Goal: Information Seeking & Learning: Learn about a topic

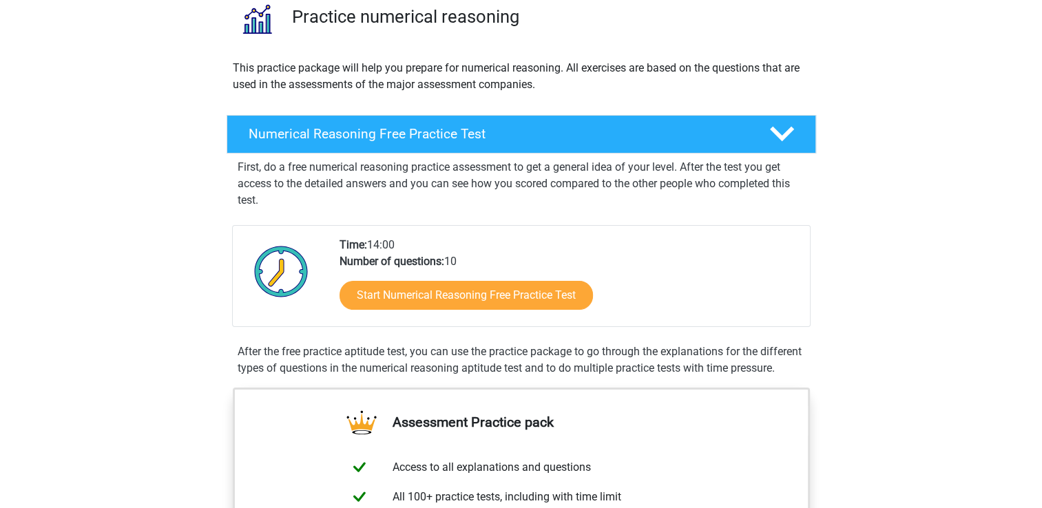
scroll to position [113, 0]
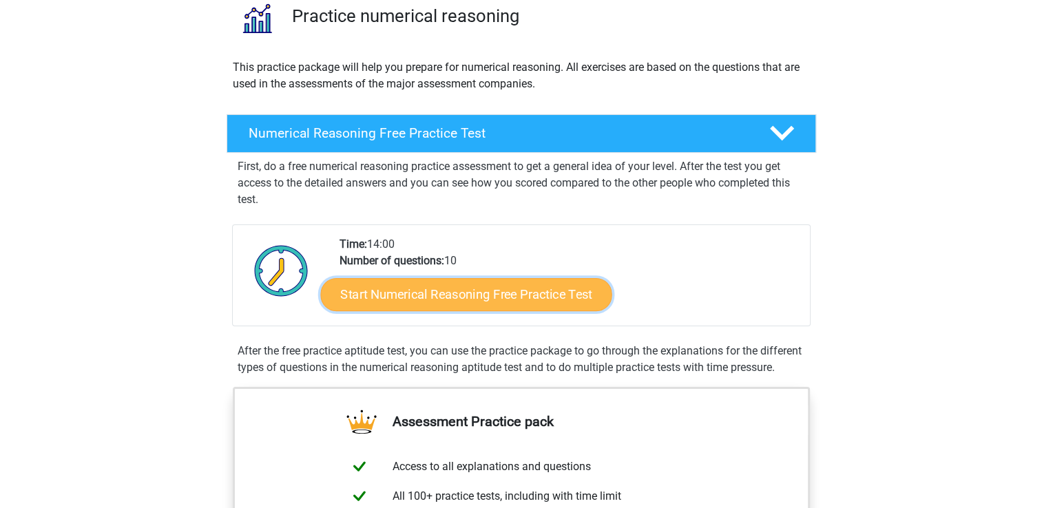
click at [575, 291] on link "Start Numerical Reasoning Free Practice Test" at bounding box center [465, 294] width 291 height 33
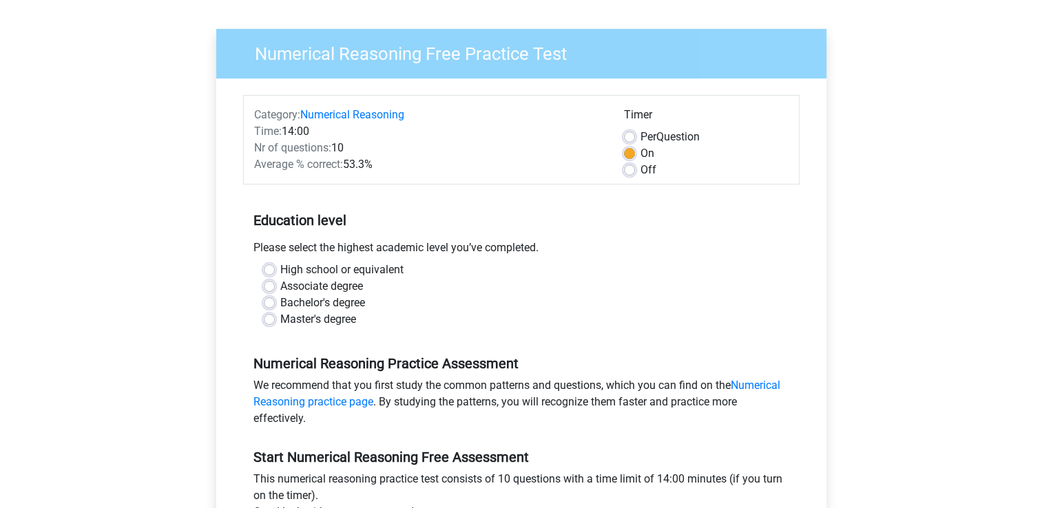
scroll to position [113, 0]
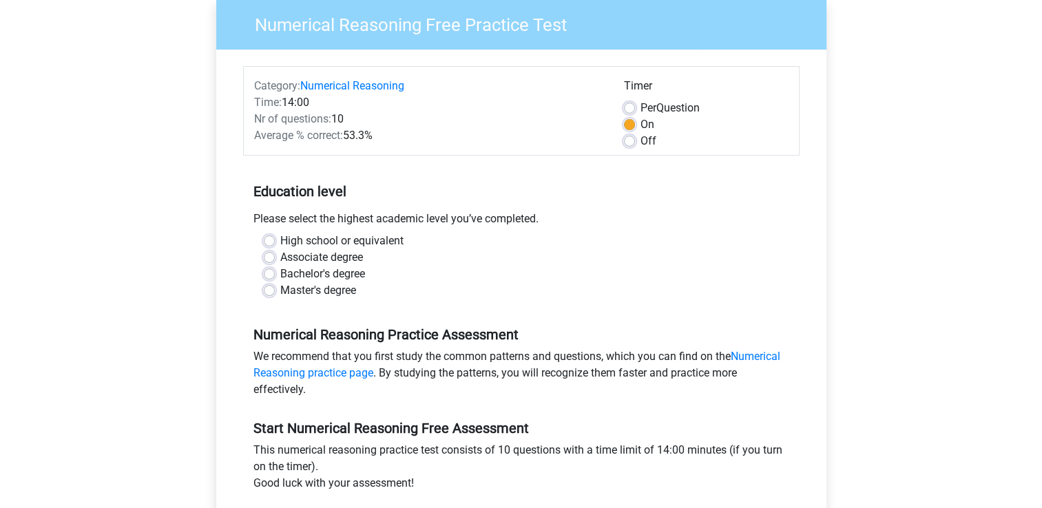
click at [630, 194] on h5 "Education level" at bounding box center [522, 192] width 536 height 28
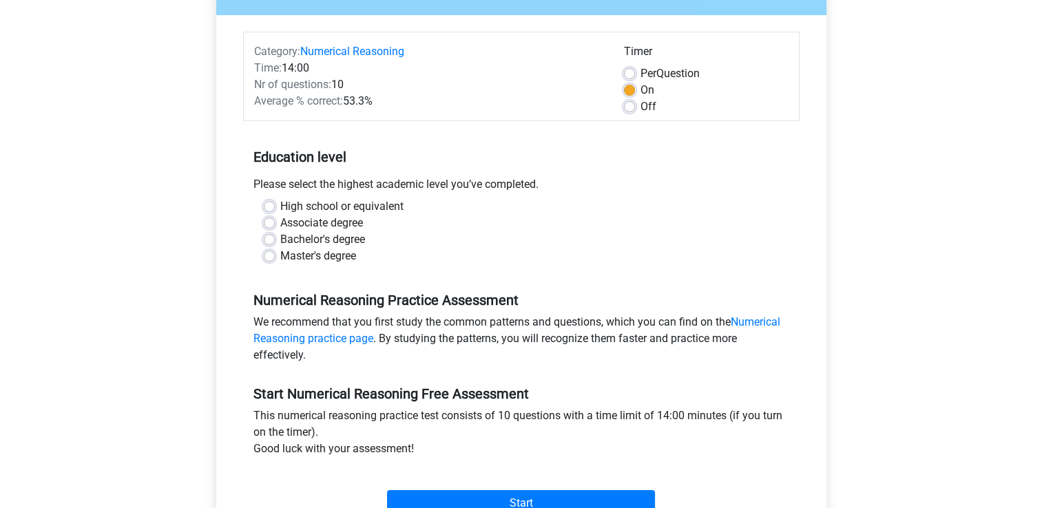
scroll to position [149, 0]
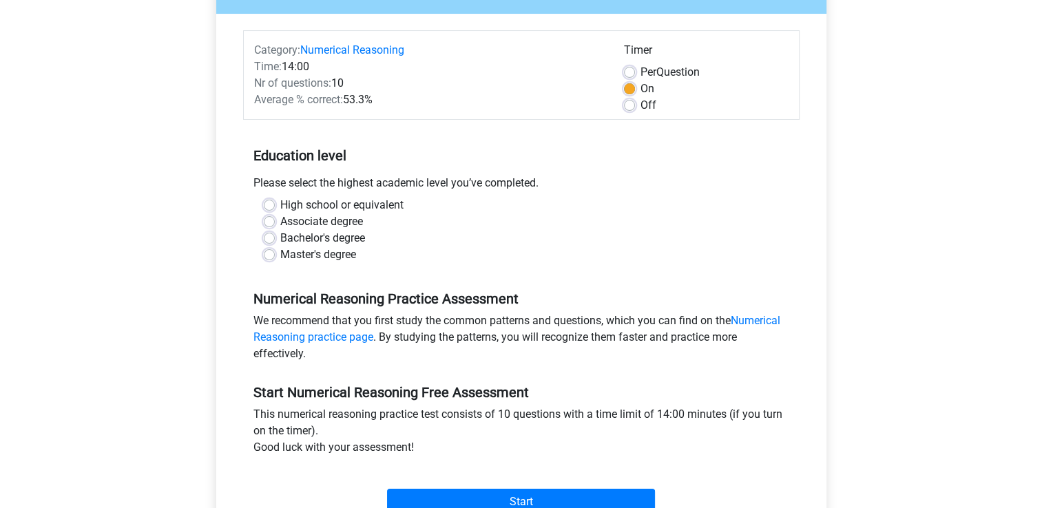
click at [311, 220] on label "Associate degree" at bounding box center [321, 222] width 83 height 17
click at [275, 220] on input "Associate degree" at bounding box center [269, 221] width 11 height 14
radio input "true"
click at [440, 145] on h5 "Education level" at bounding box center [522, 156] width 536 height 28
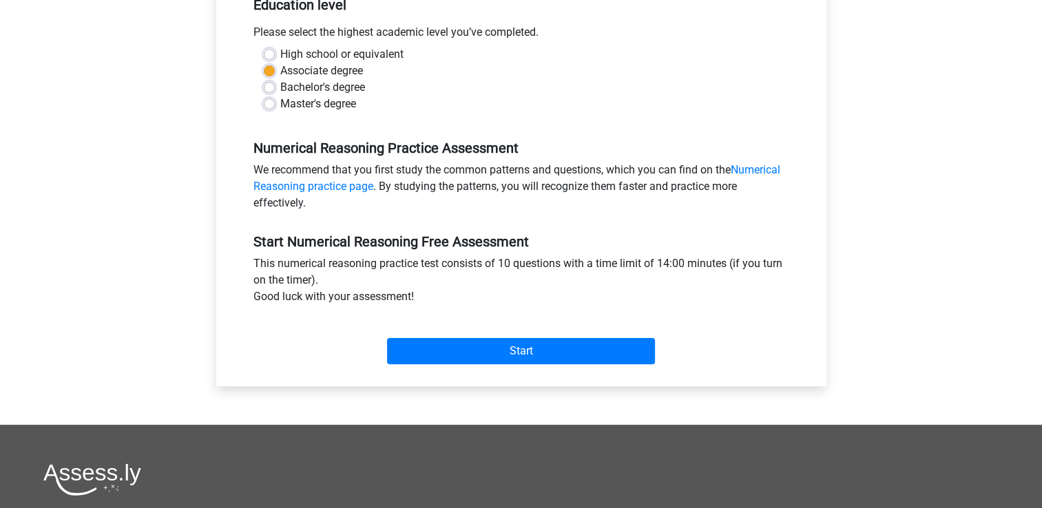
scroll to position [299, 0]
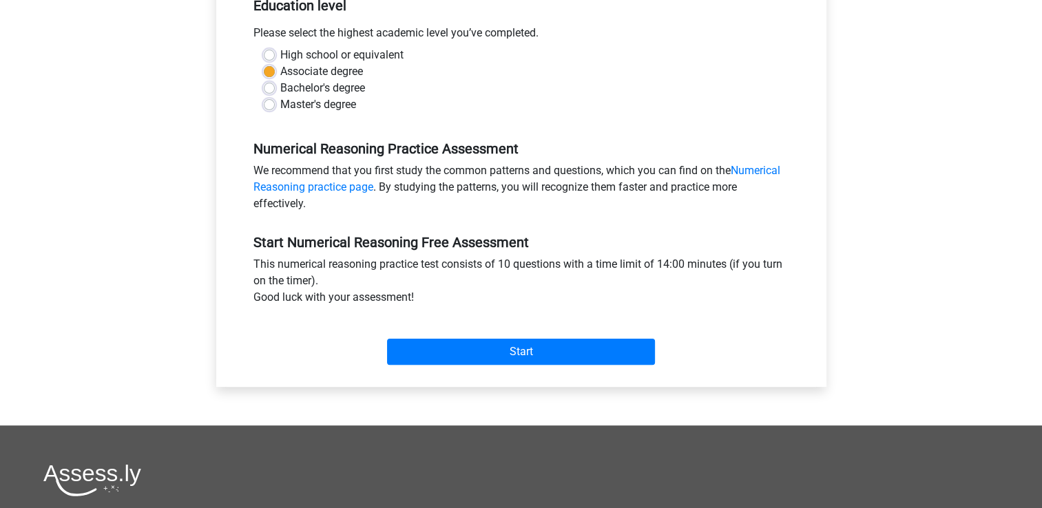
click at [761, 163] on div "We recommend that you first study the common patterns and questions, which you …" at bounding box center [521, 190] width 557 height 55
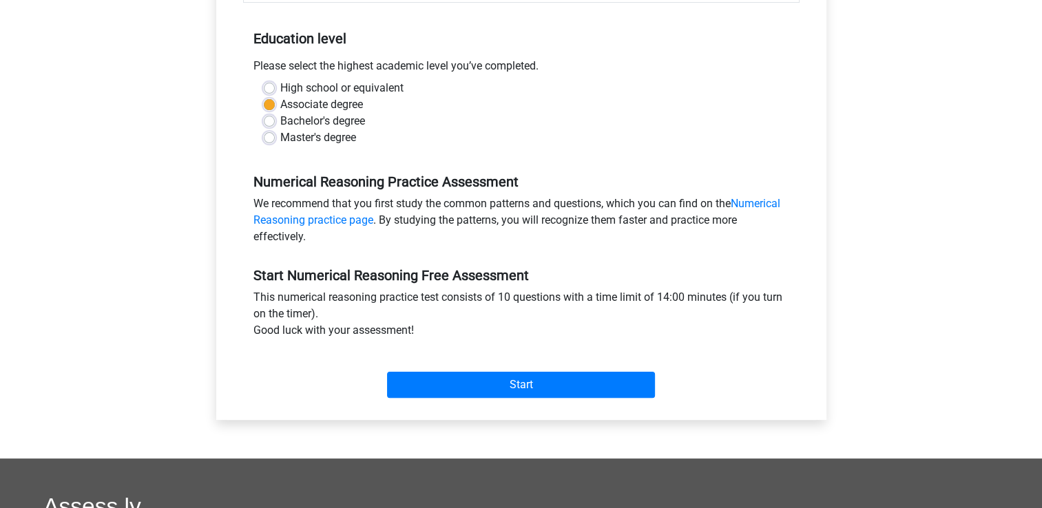
click at [549, 365] on div "Start" at bounding box center [521, 374] width 557 height 48
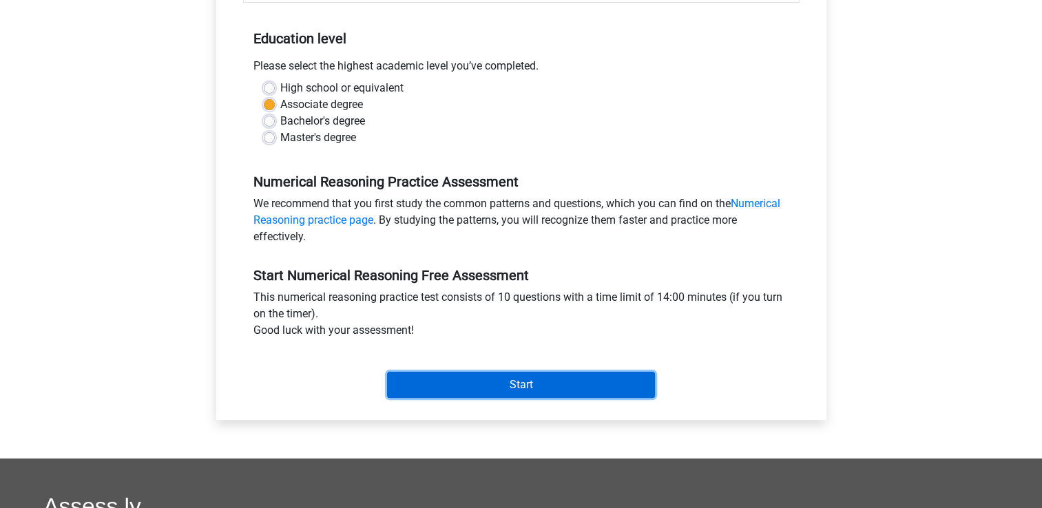
click at [554, 378] on input "Start" at bounding box center [521, 385] width 268 height 26
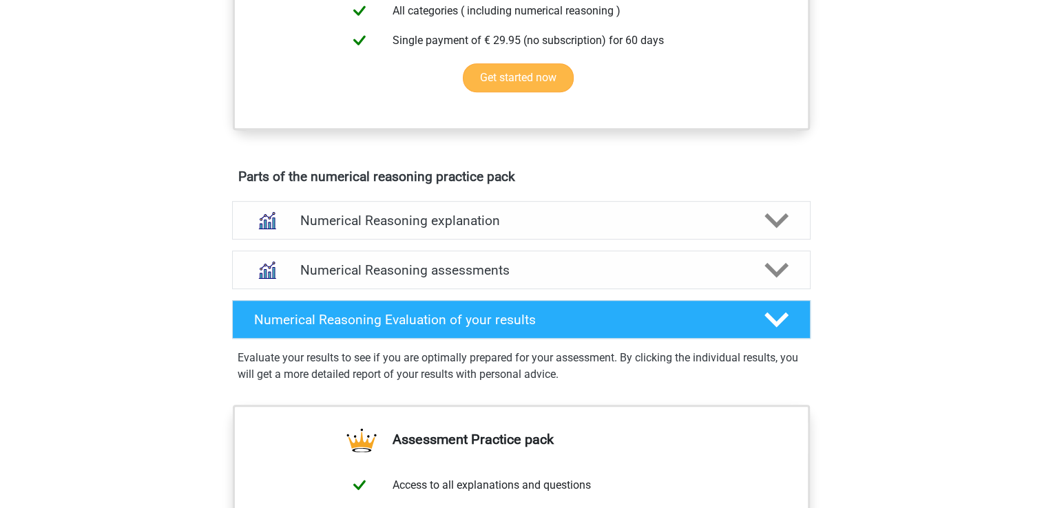
scroll to position [612, 0]
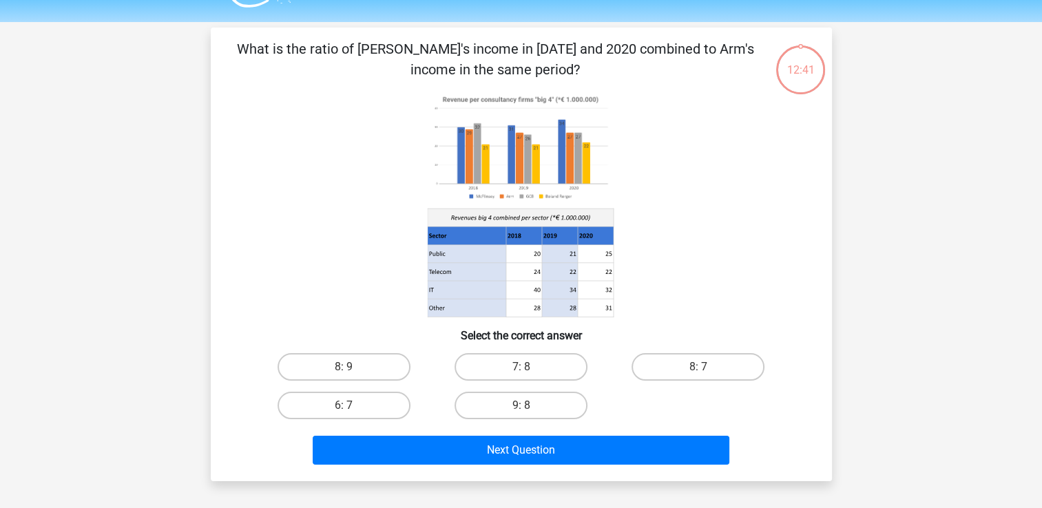
scroll to position [41, 0]
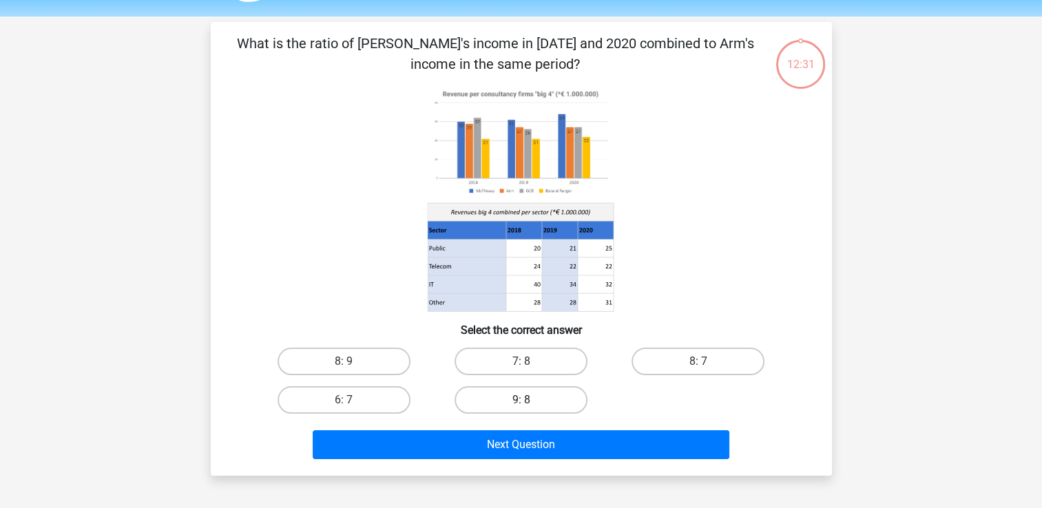
click at [516, 399] on label "9: 8" at bounding box center [521, 400] width 133 height 28
click at [521, 400] on input "9: 8" at bounding box center [525, 404] width 9 height 9
radio input "true"
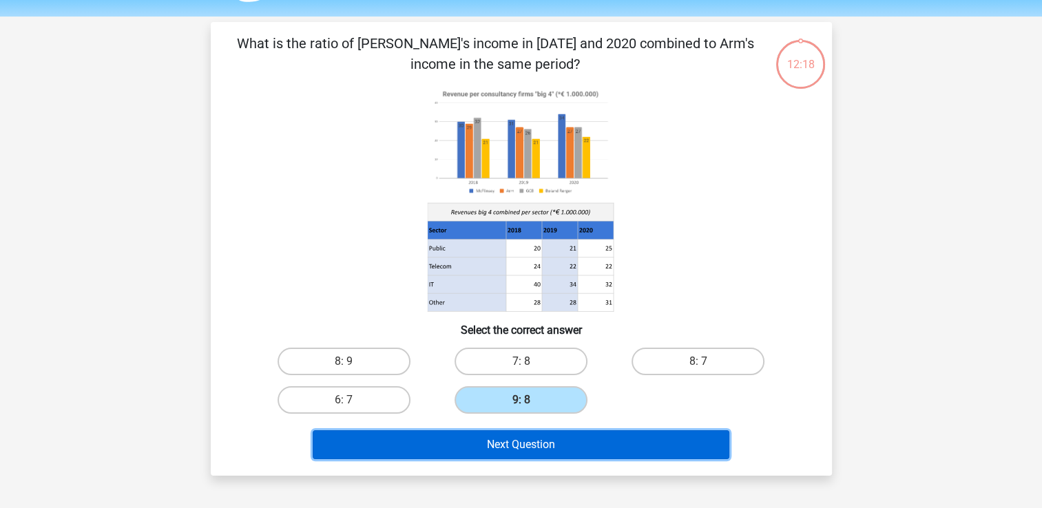
click at [545, 442] on button "Next Question" at bounding box center [521, 445] width 417 height 29
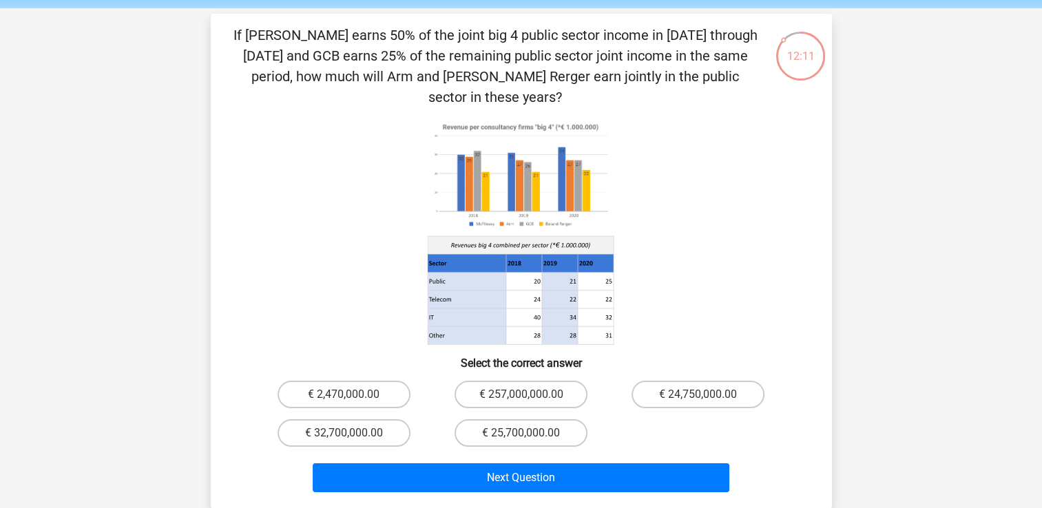
scroll to position [50, 0]
click at [381, 34] on p "If McFlinsey earns 50% of the joint big 4 public sector income in 2018 through …" at bounding box center [496, 66] width 526 height 83
click at [380, 34] on p "If McFlinsey earns 50% of the joint big 4 public sector income in 2018 through …" at bounding box center [496, 66] width 526 height 83
click at [444, 118] on image at bounding box center [520, 175] width 186 height 114
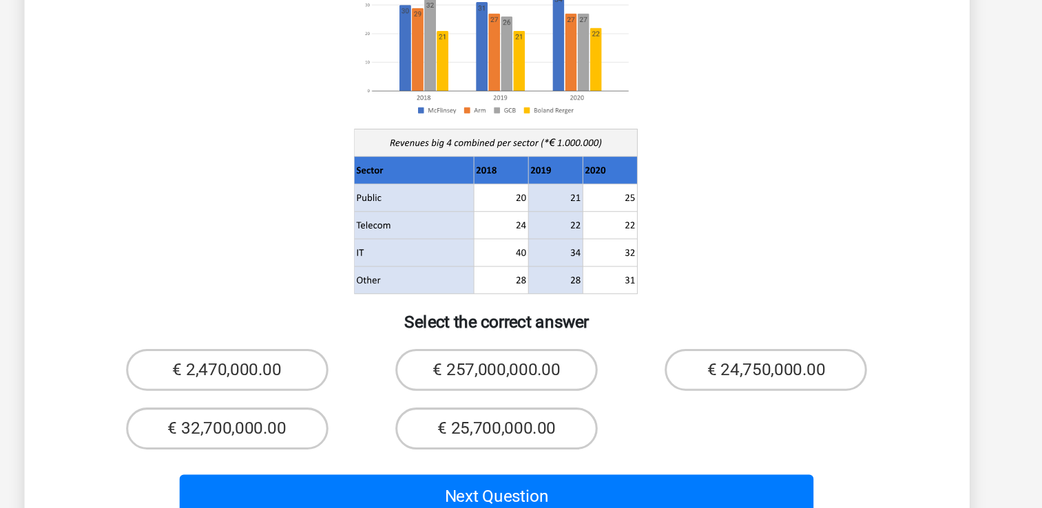
scroll to position [41, 0]
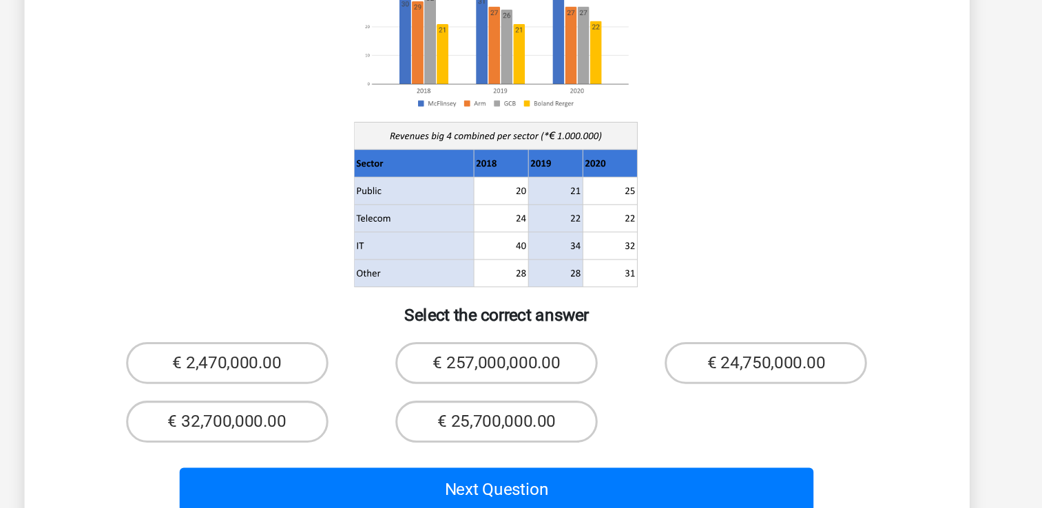
click at [329, 429] on label "€ 32,700,000.00" at bounding box center [344, 442] width 133 height 28
click at [344, 442] on input "€ 32,700,000.00" at bounding box center [348, 446] width 9 height 9
radio input "true"
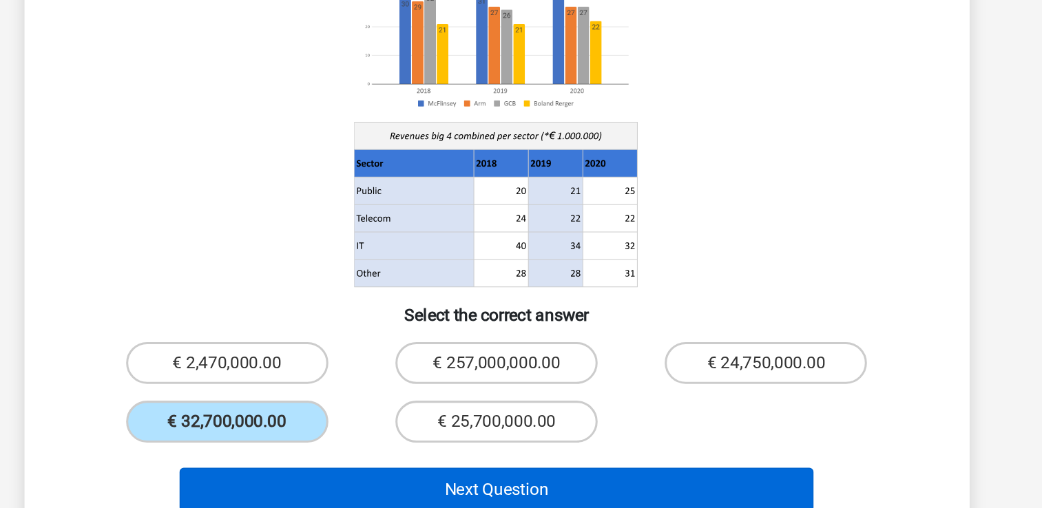
click at [351, 478] on button "Next Question" at bounding box center [521, 486] width 417 height 29
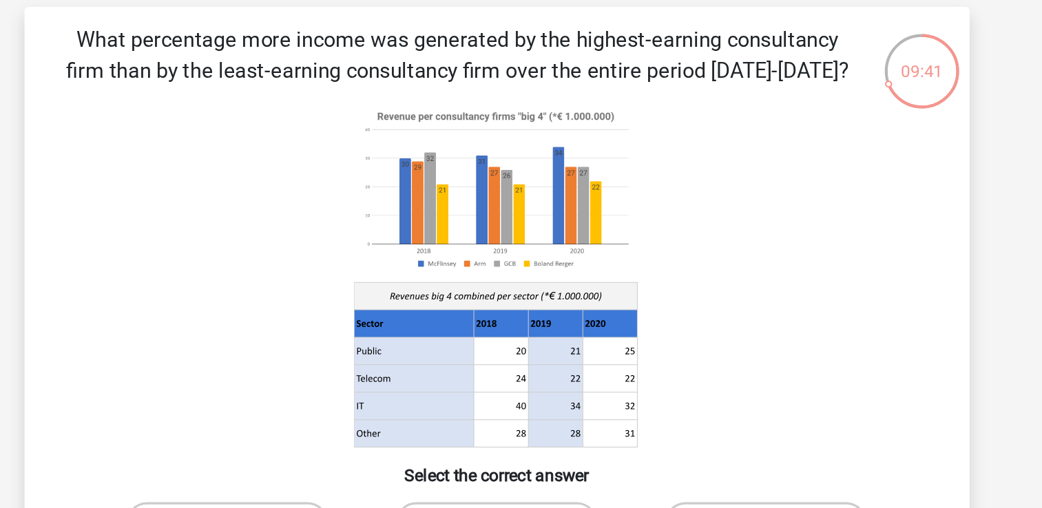
click at [607, 145] on image at bounding box center [520, 142] width 186 height 114
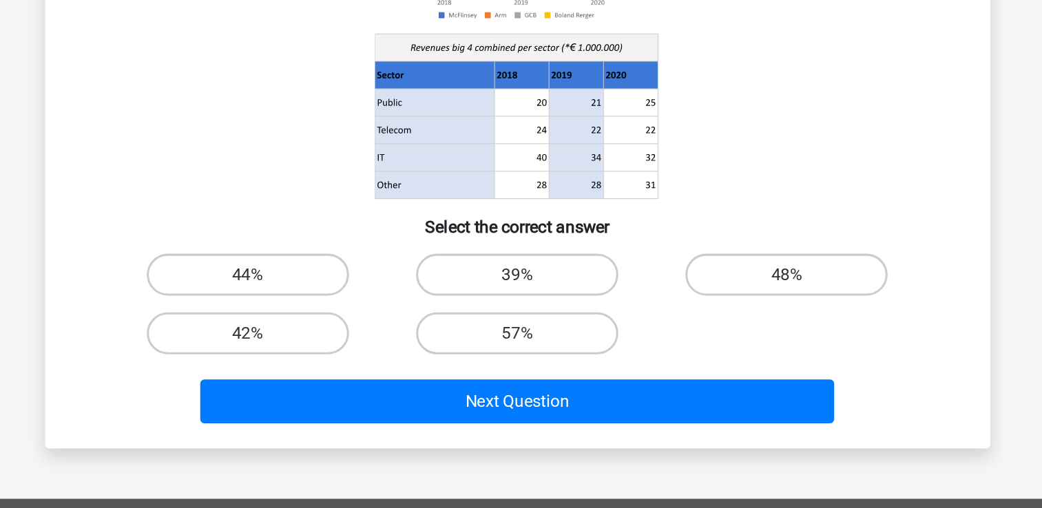
scroll to position [49, 0]
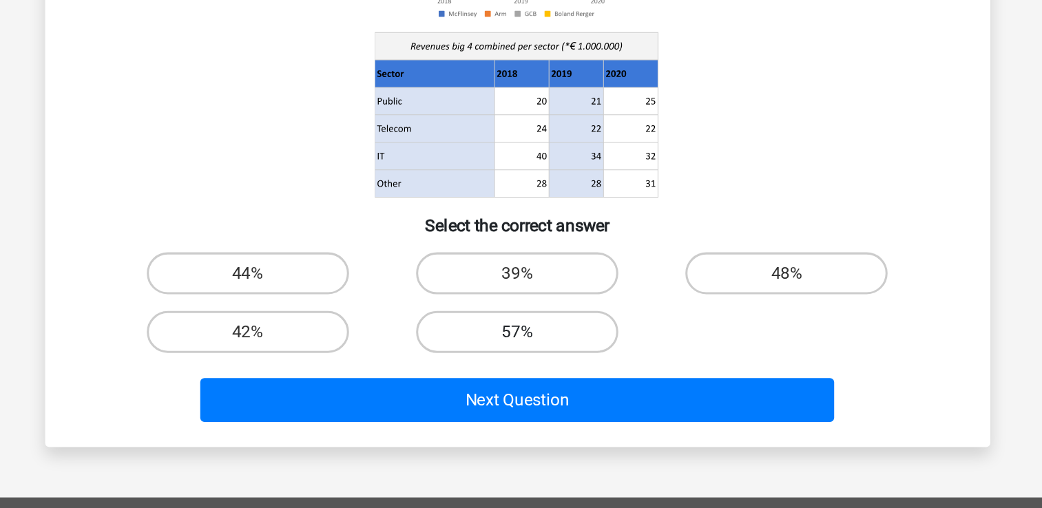
click at [475, 385] on label "57%" at bounding box center [521, 393] width 133 height 28
click at [521, 393] on input "57%" at bounding box center [525, 397] width 9 height 9
radio input "true"
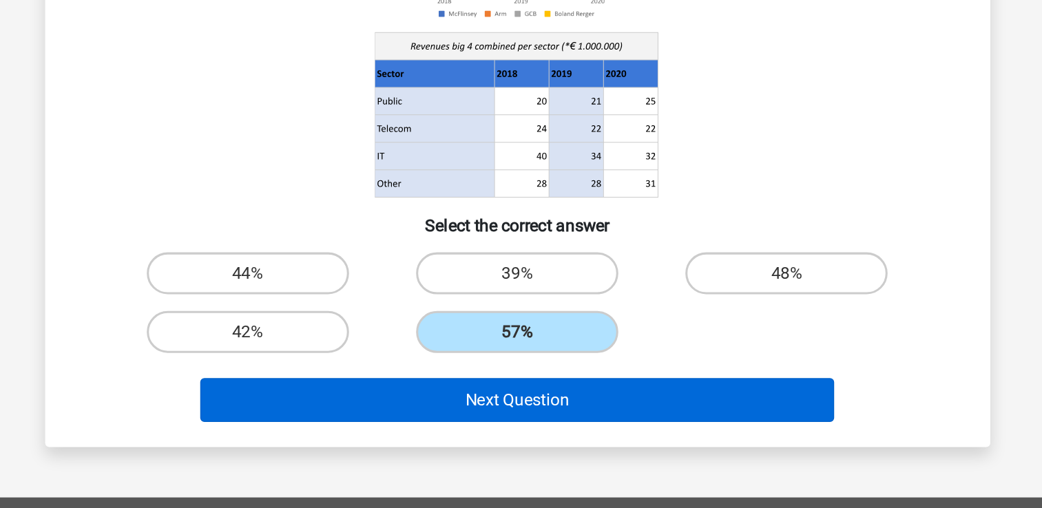
click at [493, 433] on button "Next Question" at bounding box center [521, 437] width 417 height 29
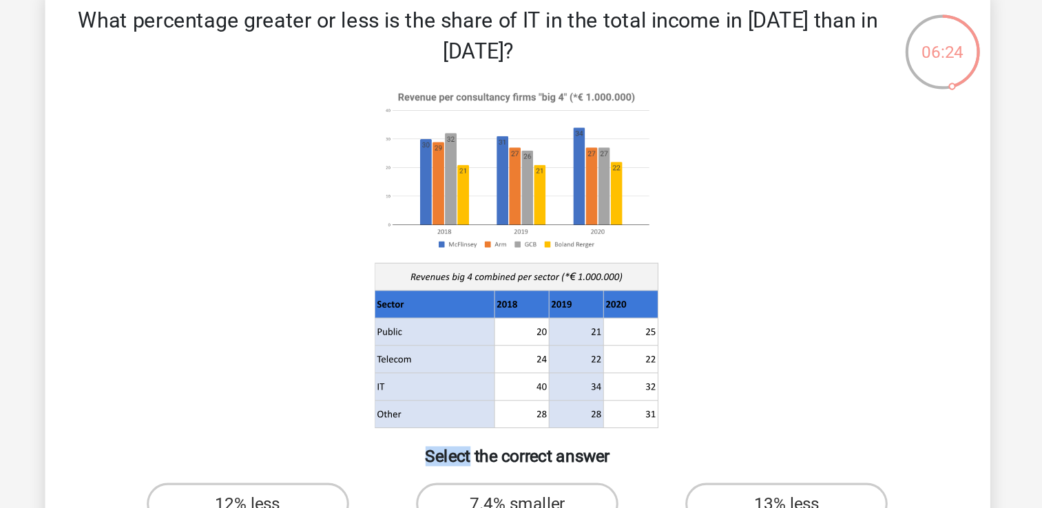
click at [366, 176] on icon at bounding box center [521, 191] width 555 height 227
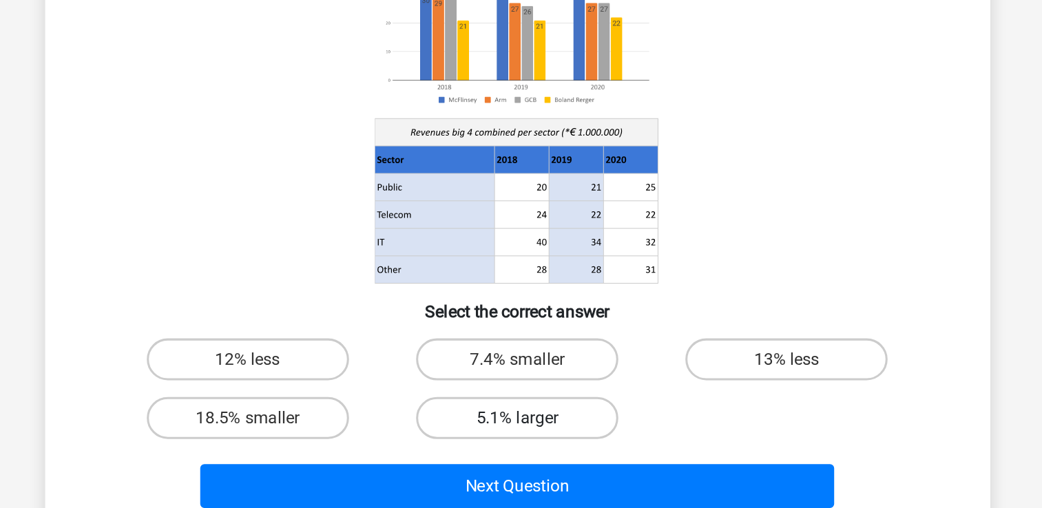
click at [474, 405] on label "5.1% larger" at bounding box center [521, 393] width 133 height 28
click at [521, 402] on input "5.1% larger" at bounding box center [525, 397] width 9 height 9
radio input "true"
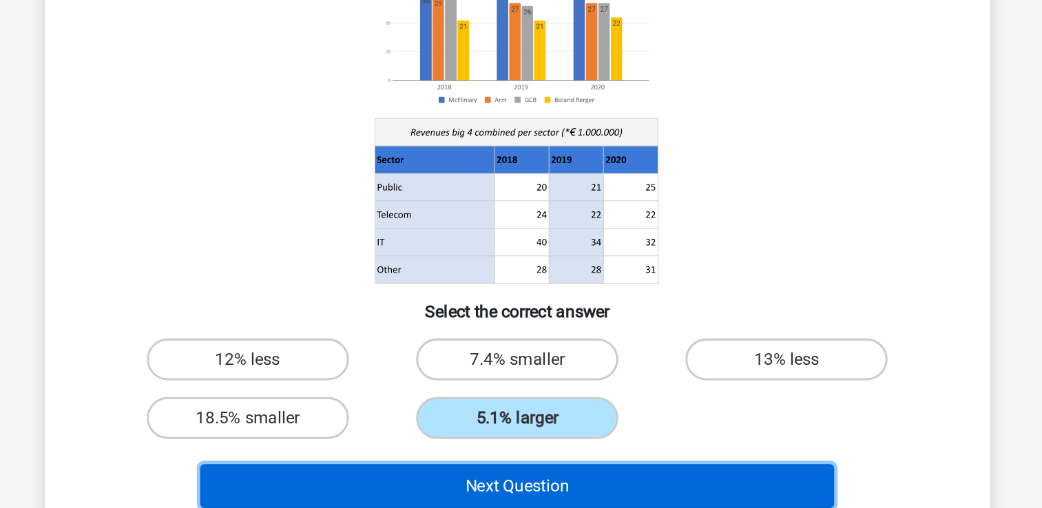
click at [475, 438] on button "Next Question" at bounding box center [521, 437] width 417 height 29
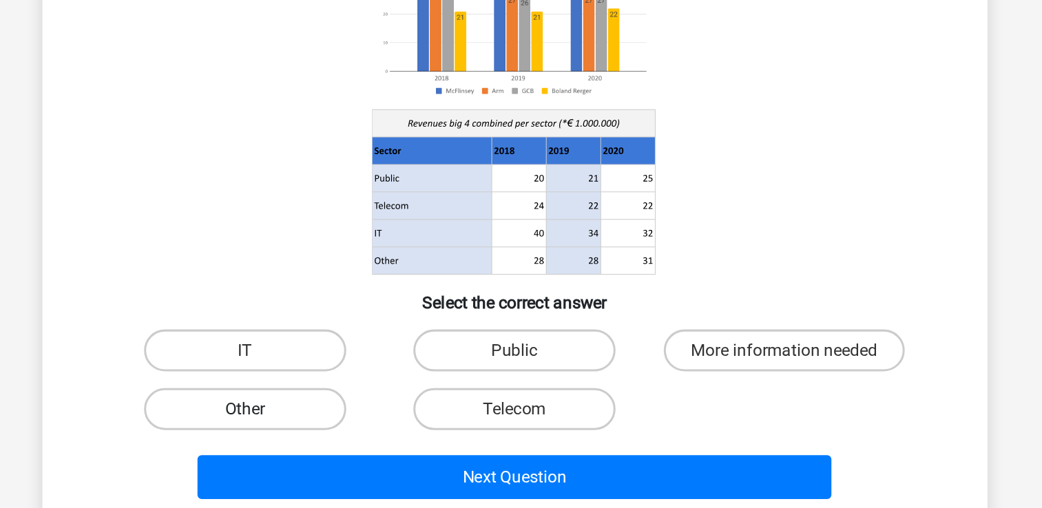
click at [355, 395] on label "Other" at bounding box center [344, 393] width 133 height 28
click at [353, 395] on input "Other" at bounding box center [348, 397] width 9 height 9
radio input "true"
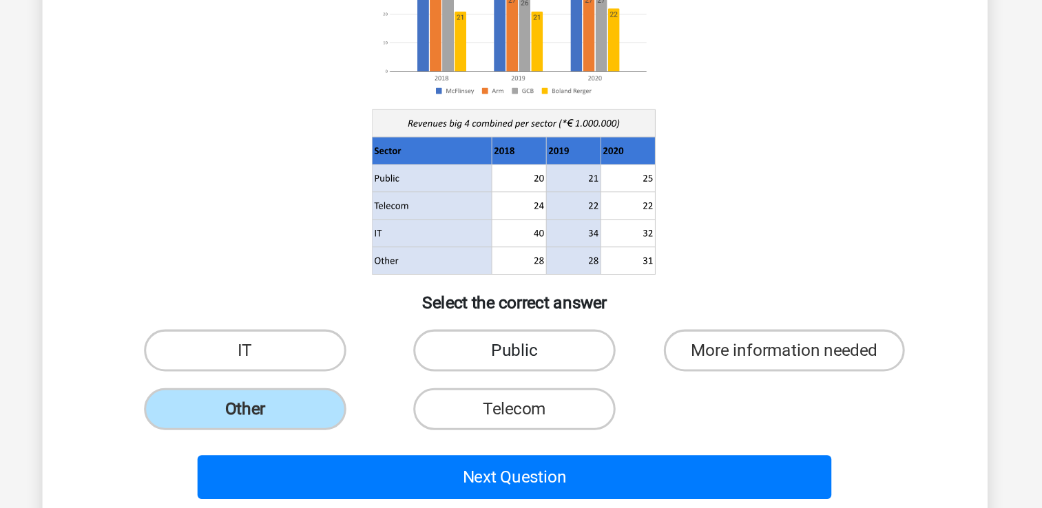
click at [482, 353] on label "Public" at bounding box center [521, 354] width 133 height 28
click at [521, 354] on input "Public" at bounding box center [525, 358] width 9 height 9
radio input "true"
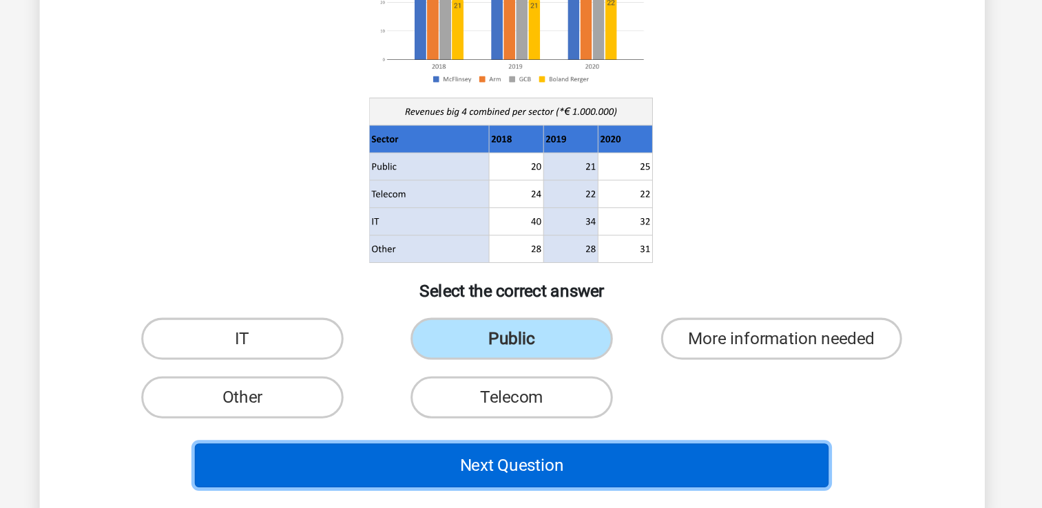
click at [447, 441] on button "Next Question" at bounding box center [521, 437] width 417 height 29
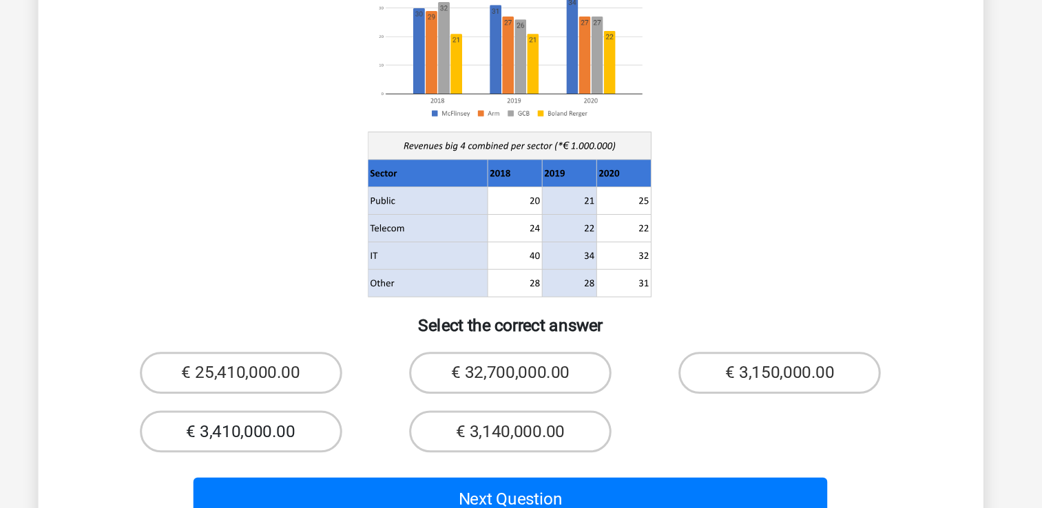
click at [305, 400] on label "€ 3,410,000.00" at bounding box center [344, 414] width 133 height 28
click at [344, 413] on input "€ 3,410,000.00" at bounding box center [348, 417] width 9 height 9
radio input "true"
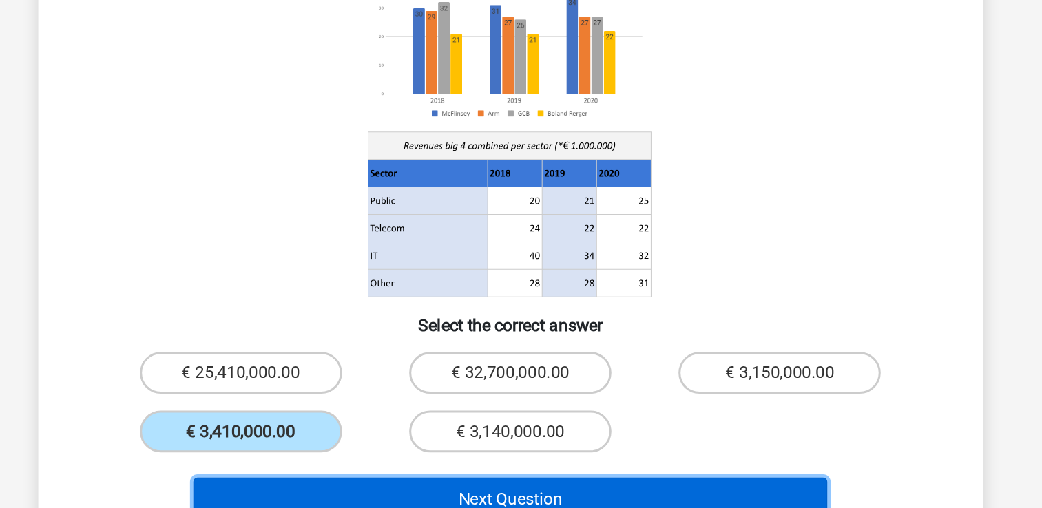
click at [331, 444] on button "Next Question" at bounding box center [521, 458] width 417 height 29
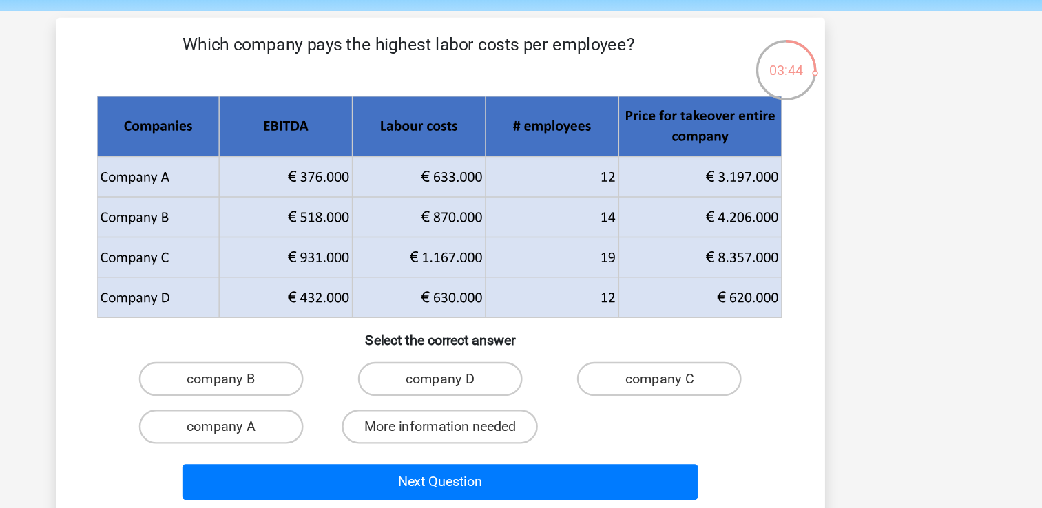
scroll to position [48, 0]
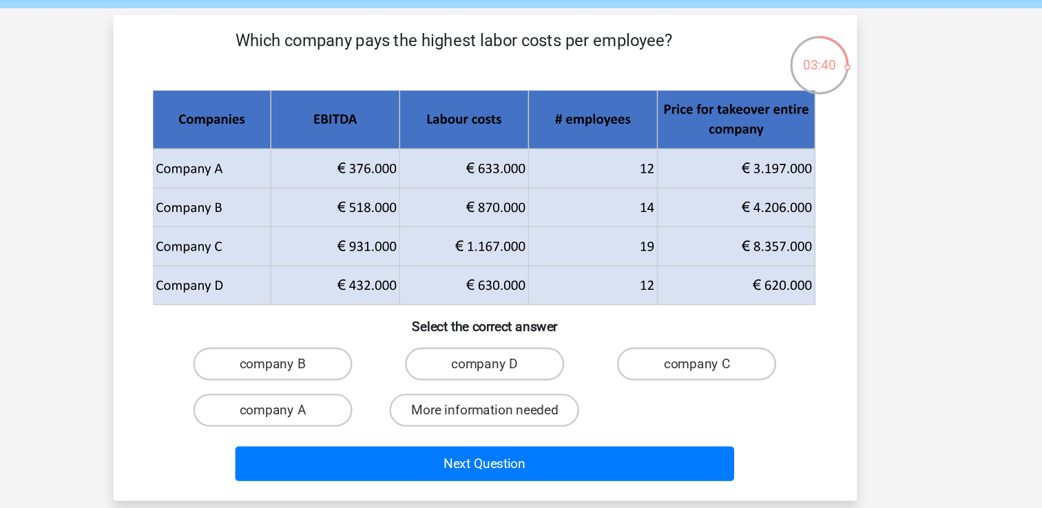
click at [256, 341] on div "company A" at bounding box center [344, 346] width 177 height 39
click at [398, 310] on label "company B" at bounding box center [344, 307] width 133 height 28
click at [353, 310] on input "company B" at bounding box center [348, 311] width 9 height 9
radio input "true"
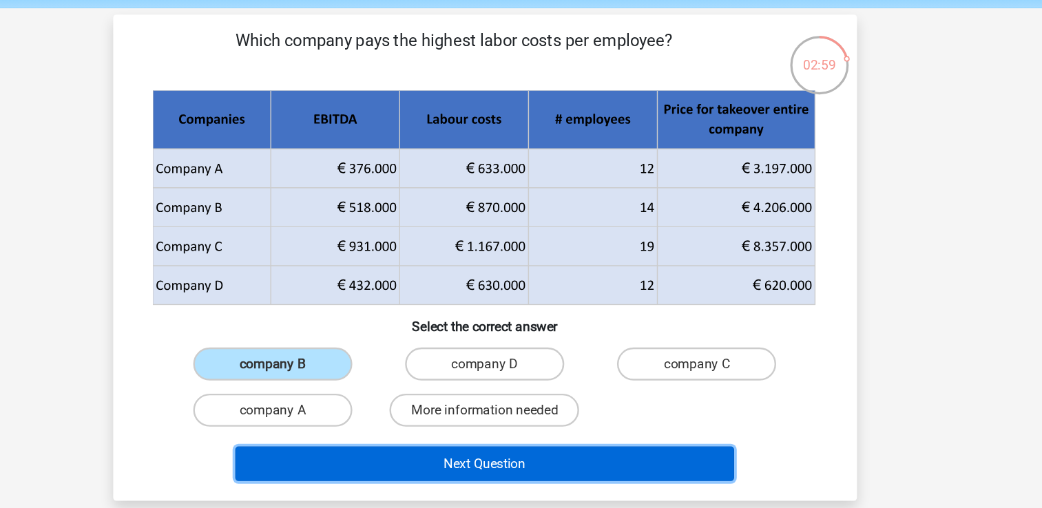
click at [455, 391] on button "Next Question" at bounding box center [521, 390] width 417 height 29
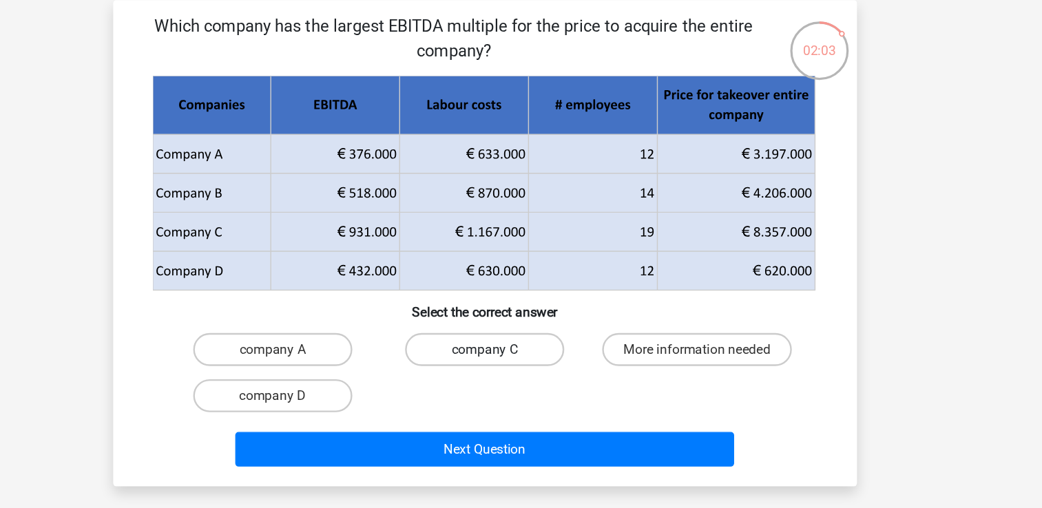
click at [543, 298] on label "company C" at bounding box center [521, 307] width 133 height 28
click at [530, 307] on input "company C" at bounding box center [525, 311] width 9 height 9
radio input "true"
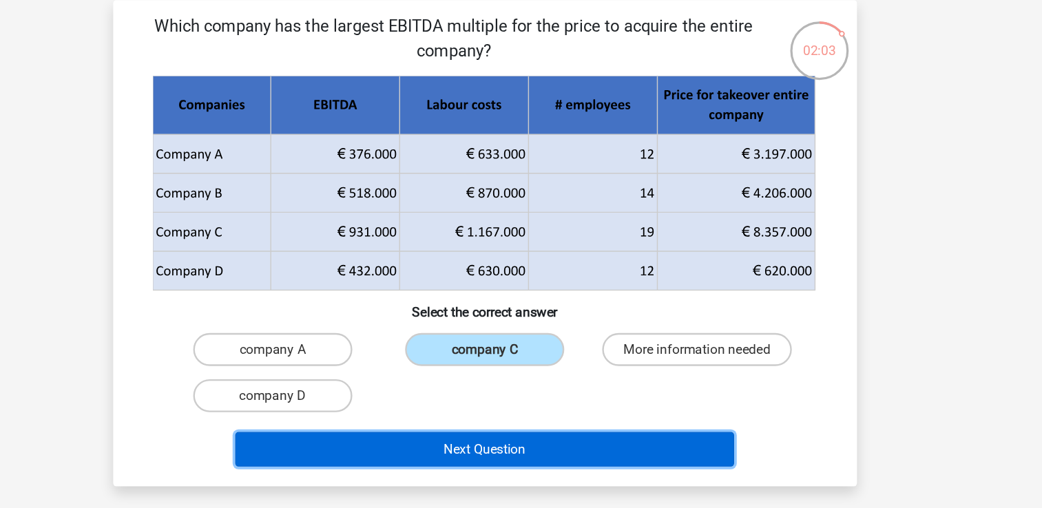
click at [561, 391] on button "Next Question" at bounding box center [521, 390] width 417 height 29
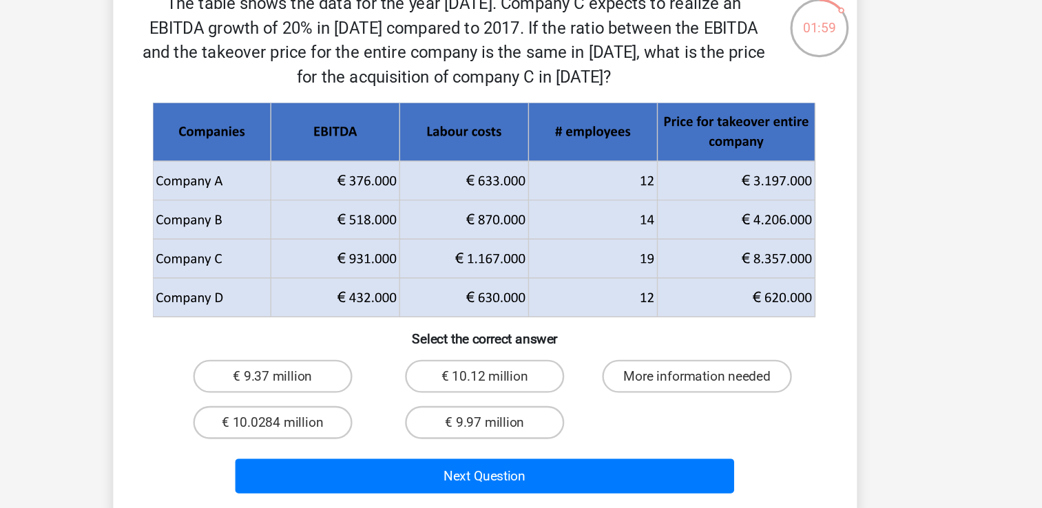
scroll to position [10, 0]
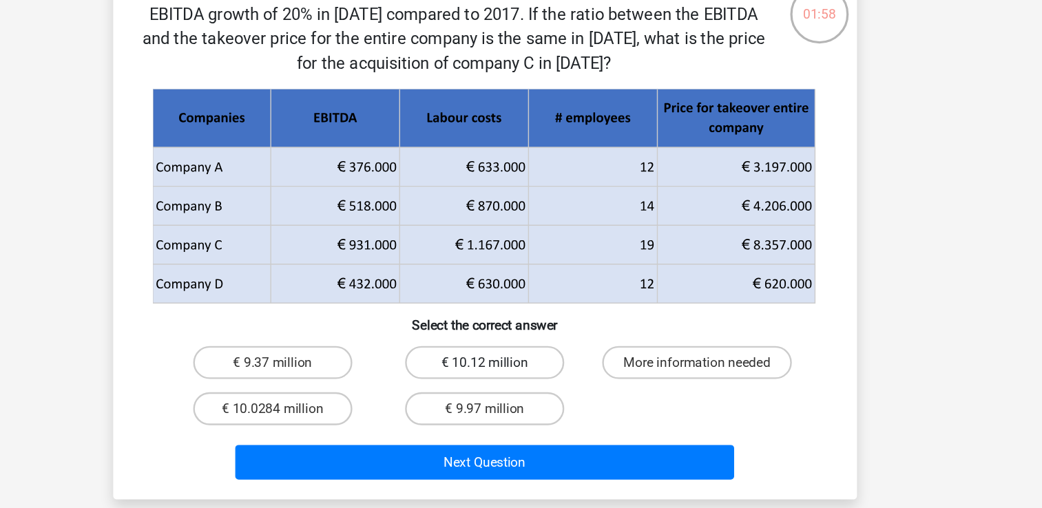
click at [558, 383] on label "€ 10.12 million" at bounding box center [521, 387] width 133 height 28
click at [530, 386] on input "€ 10.12 million" at bounding box center [525, 390] width 9 height 9
radio input "true"
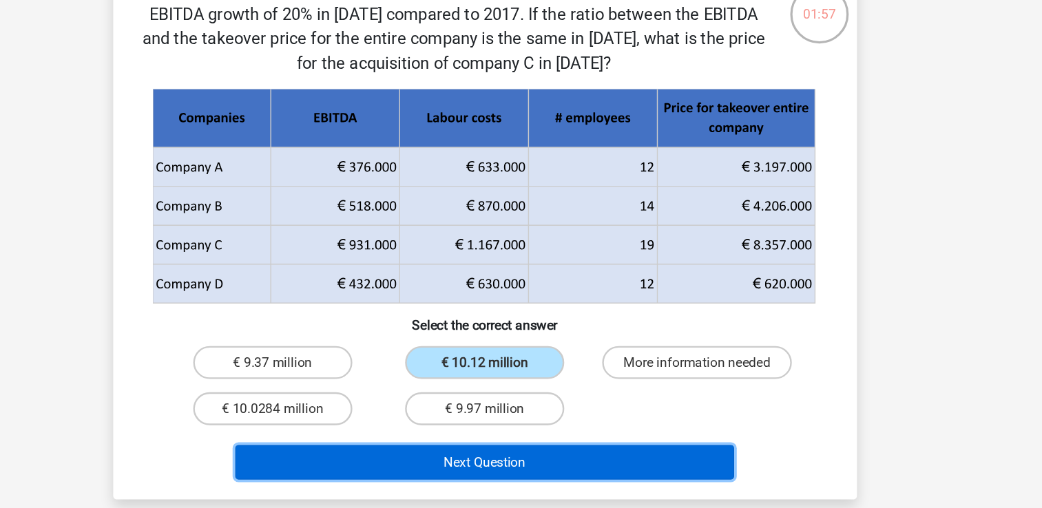
click at [601, 462] on button "Next Question" at bounding box center [521, 469] width 417 height 29
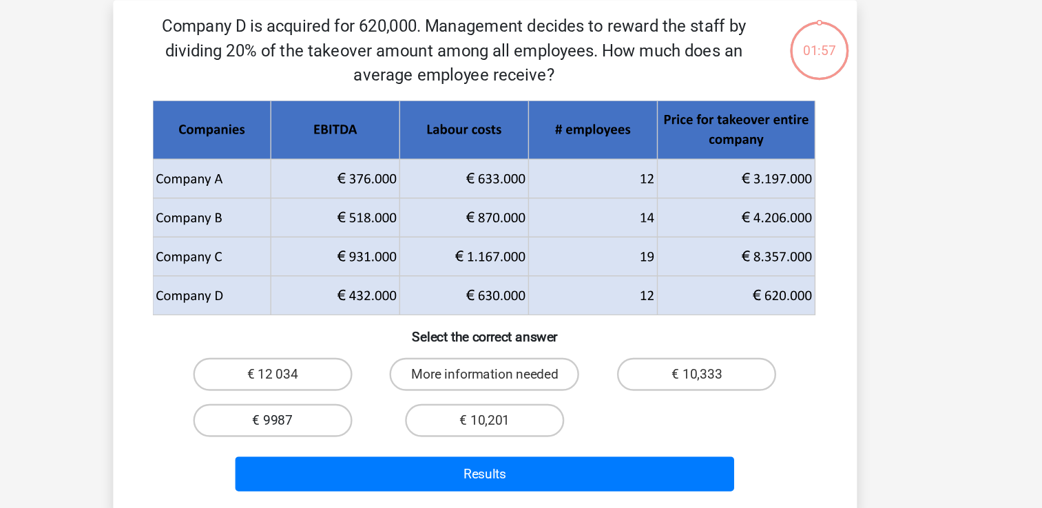
click at [404, 402] on label "€ 9987" at bounding box center [344, 405] width 133 height 28
click at [353, 404] on input "€ 9987" at bounding box center [348, 408] width 9 height 9
radio input "true"
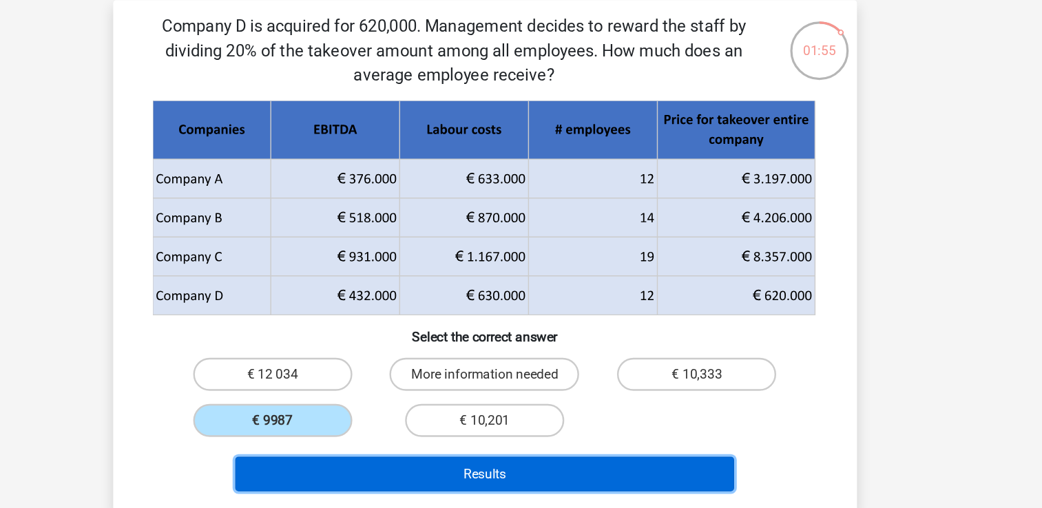
click at [485, 440] on button "Results" at bounding box center [521, 449] width 417 height 29
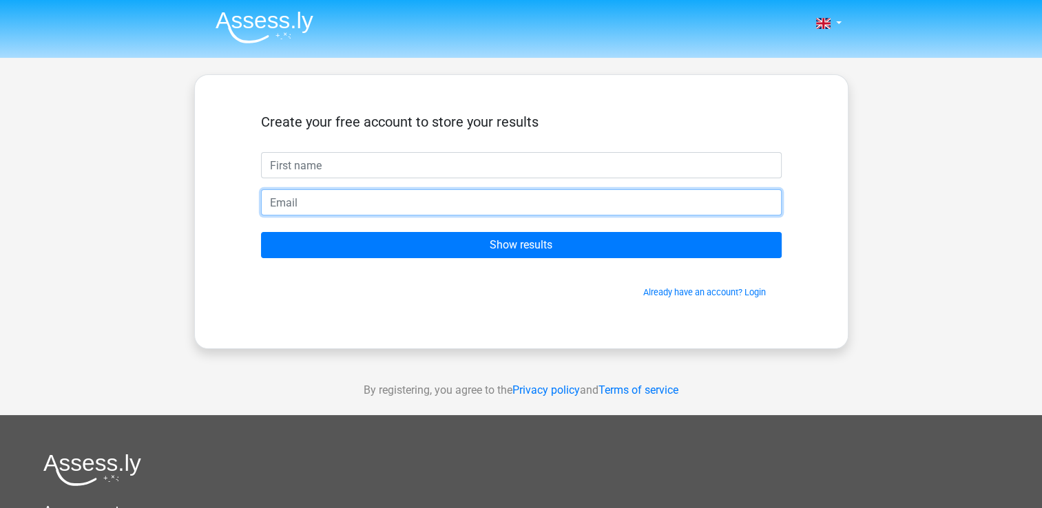
click at [389, 189] on input "email" at bounding box center [521, 202] width 521 height 26
type input "[EMAIL_ADDRESS][DOMAIN_NAME]"
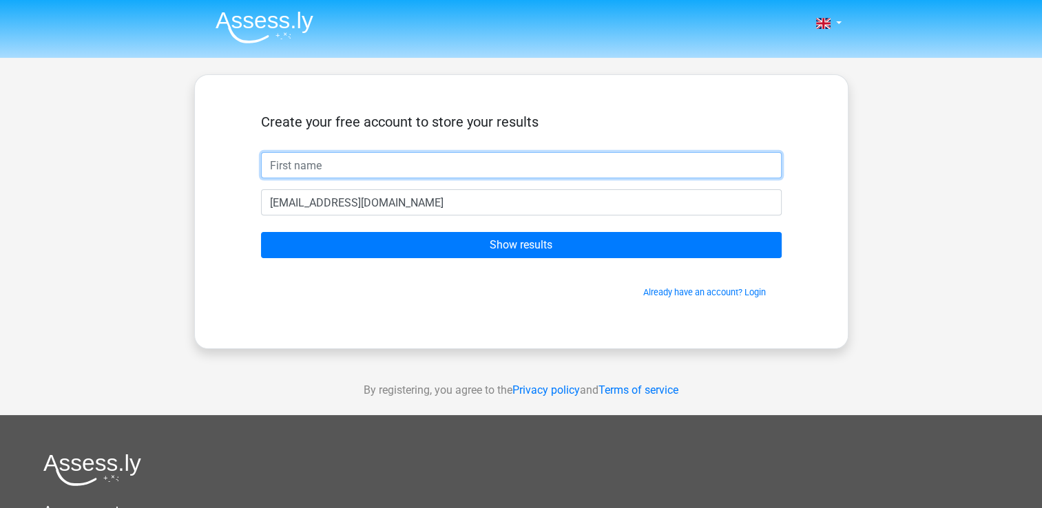
click at [351, 178] on input "text" at bounding box center [521, 165] width 521 height 26
type input "[PERSON_NAME]"
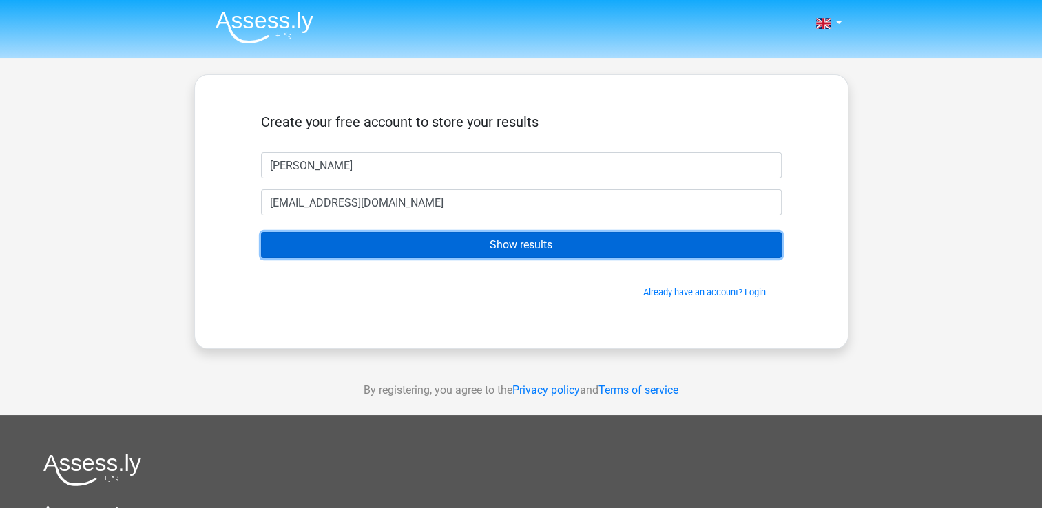
click at [411, 249] on input "Show results" at bounding box center [521, 245] width 521 height 26
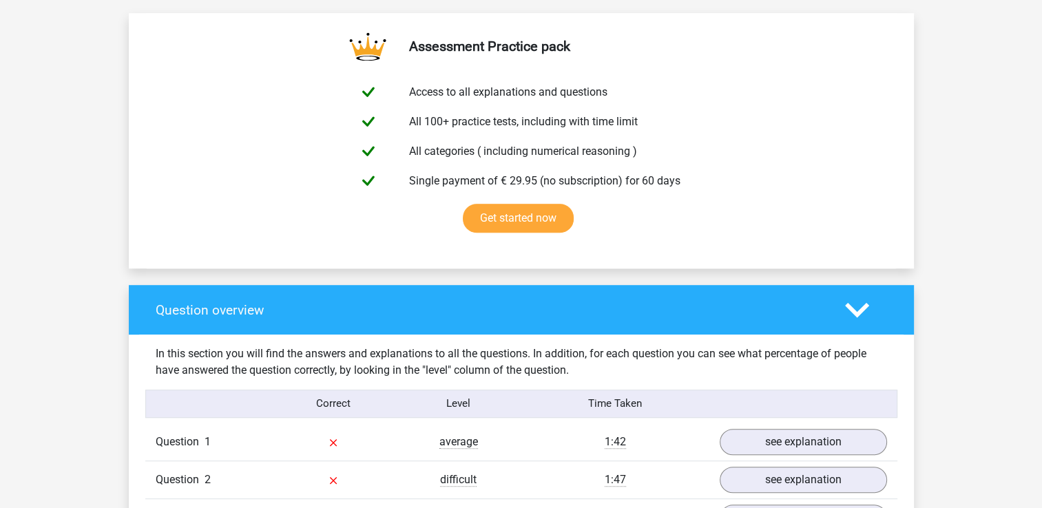
scroll to position [1021, 0]
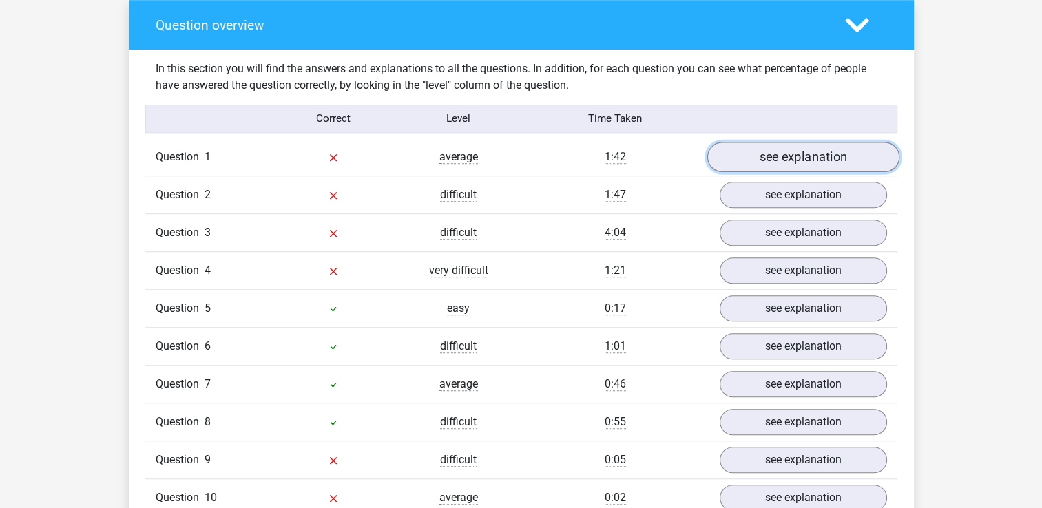
click at [828, 156] on link "see explanation" at bounding box center [803, 157] width 192 height 30
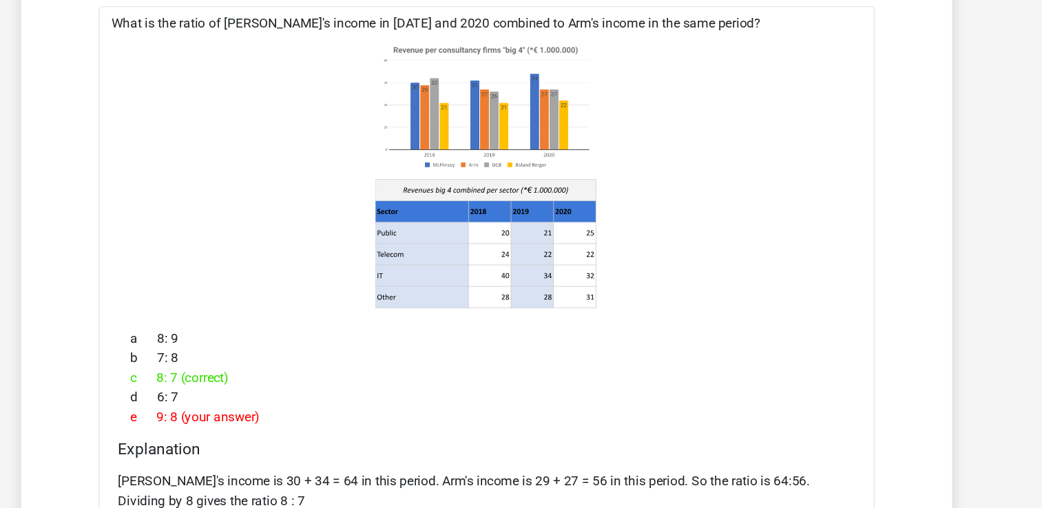
scroll to position [1177, 0]
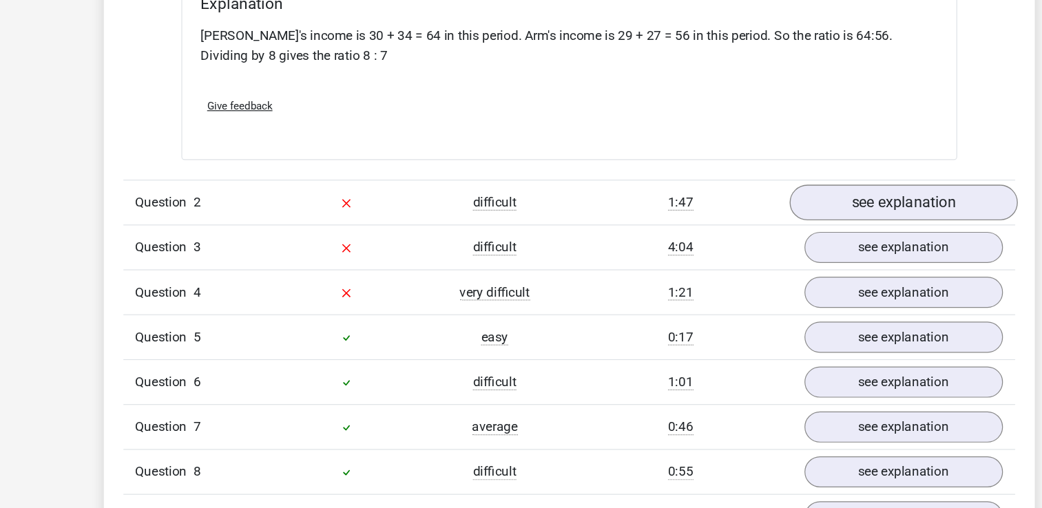
click at [782, 171] on link "see explanation" at bounding box center [803, 171] width 192 height 30
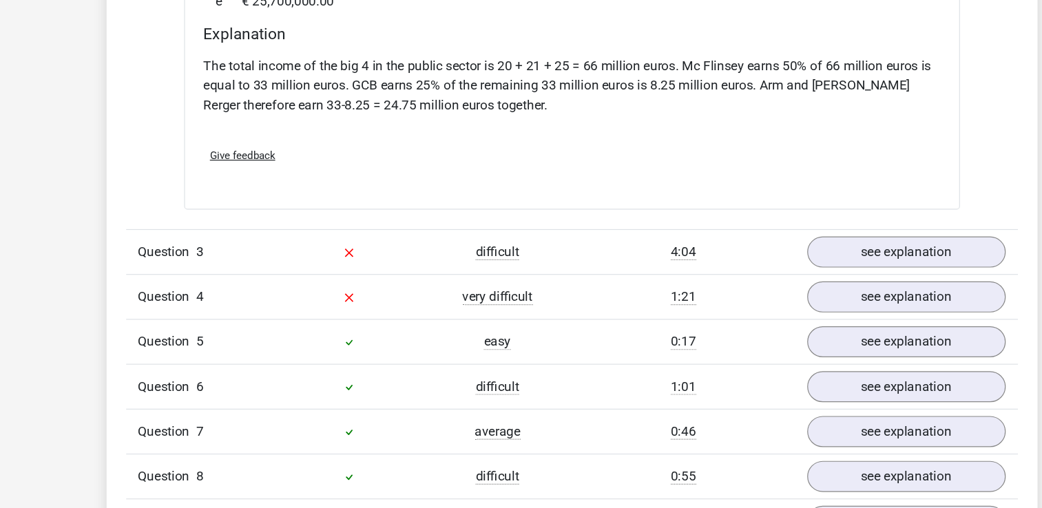
scroll to position [2154, 0]
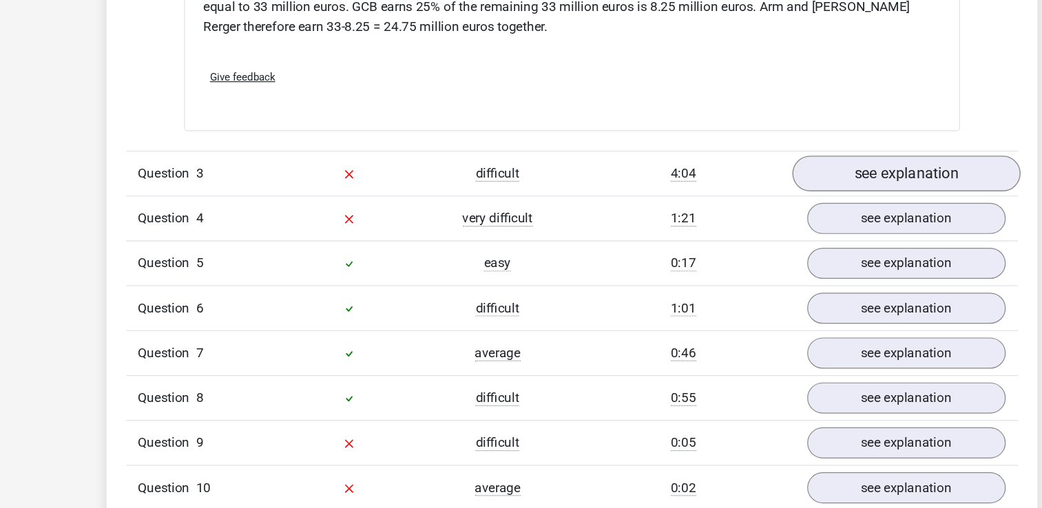
click at [833, 218] on link "see explanation" at bounding box center [803, 227] width 192 height 30
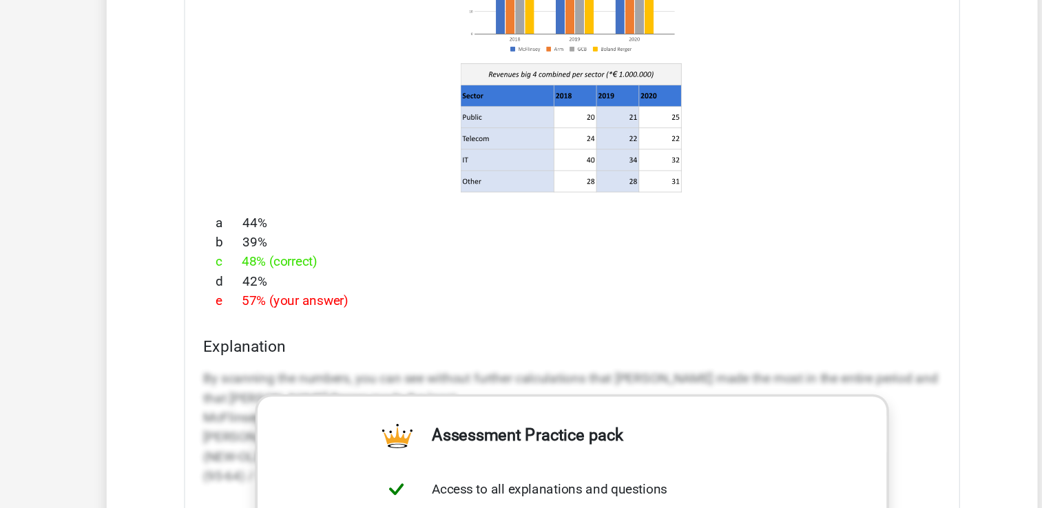
scroll to position [2484, 0]
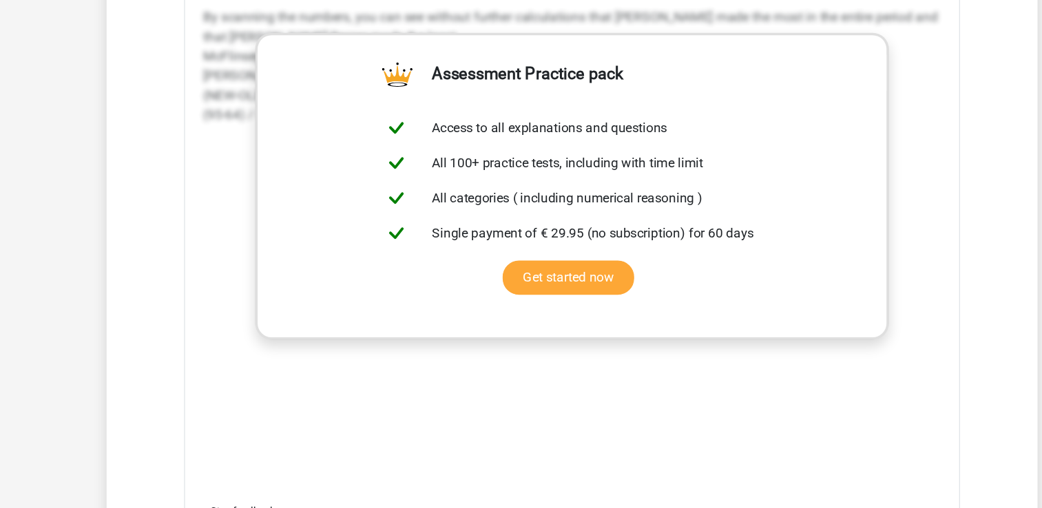
click at [771, 357] on div "By scanning the numbers, you can see without further calculations that [PERSON_…" at bounding box center [521, 286] width 621 height 413
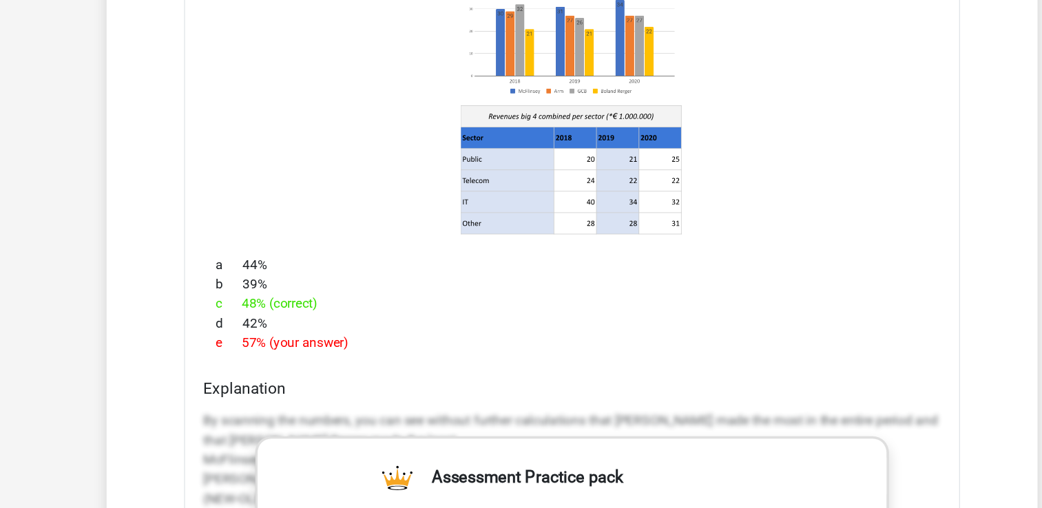
scroll to position [2475, 0]
